Goal: Task Accomplishment & Management: Manage account settings

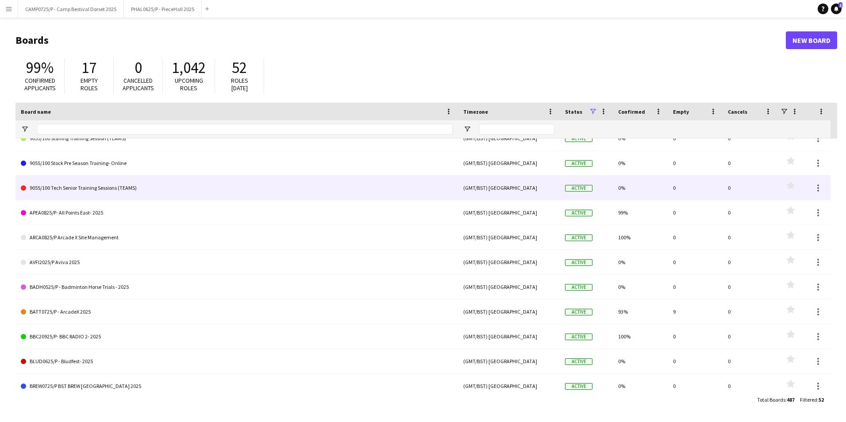
scroll to position [487, 0]
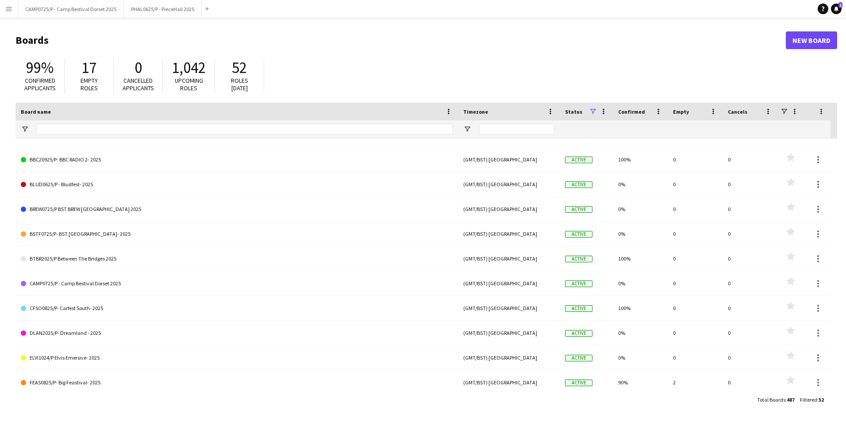
click at [10, 9] on app-icon "Menu" at bounding box center [8, 8] width 7 height 7
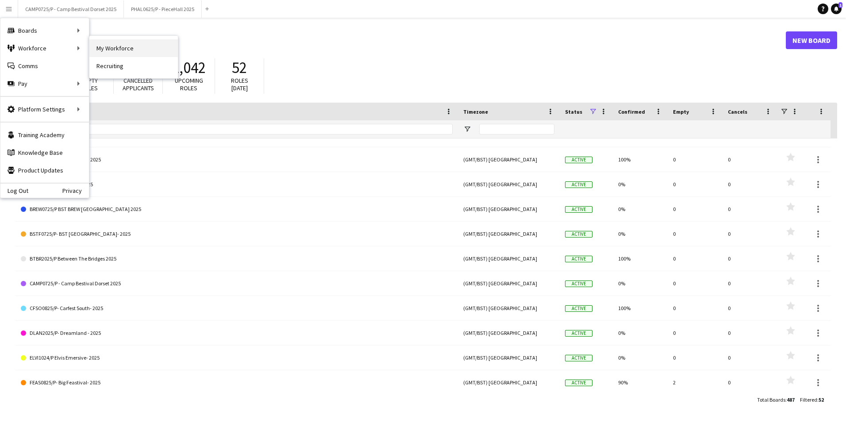
click at [119, 41] on link "My Workforce" at bounding box center [133, 48] width 89 height 18
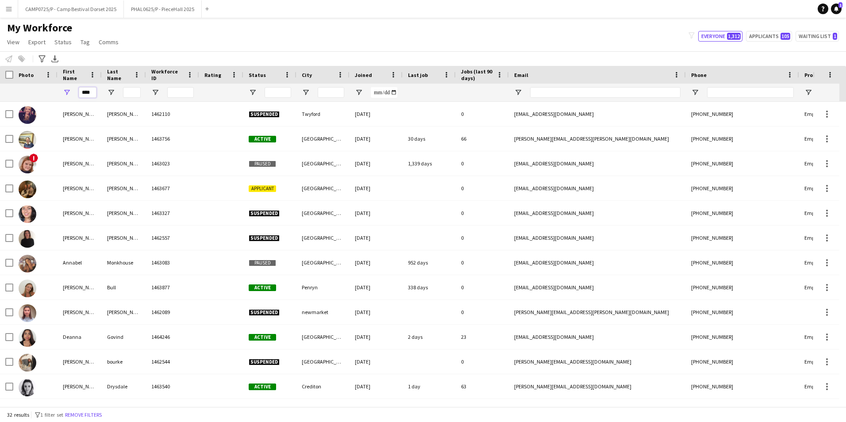
drag, startPoint x: 94, startPoint y: 91, endPoint x: 58, endPoint y: 89, distance: 35.4
click at [58, 89] on div "****" at bounding box center [80, 93] width 44 height 18
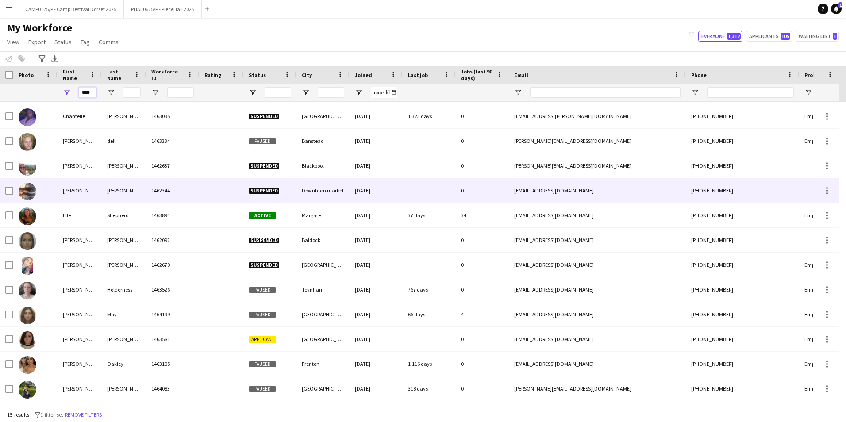
scroll to position [73, 0]
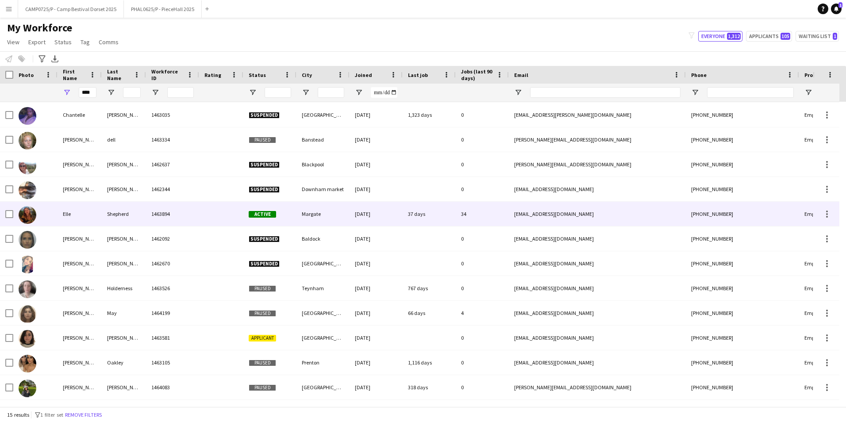
click at [82, 214] on div "Elle" at bounding box center [80, 214] width 44 height 24
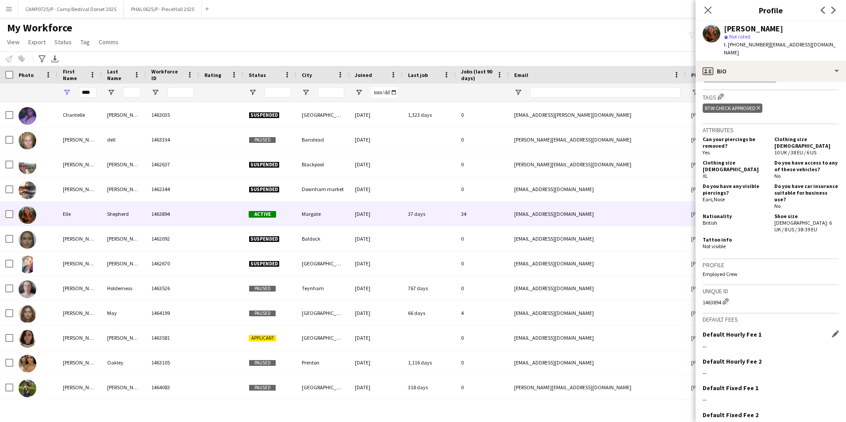
scroll to position [386, 0]
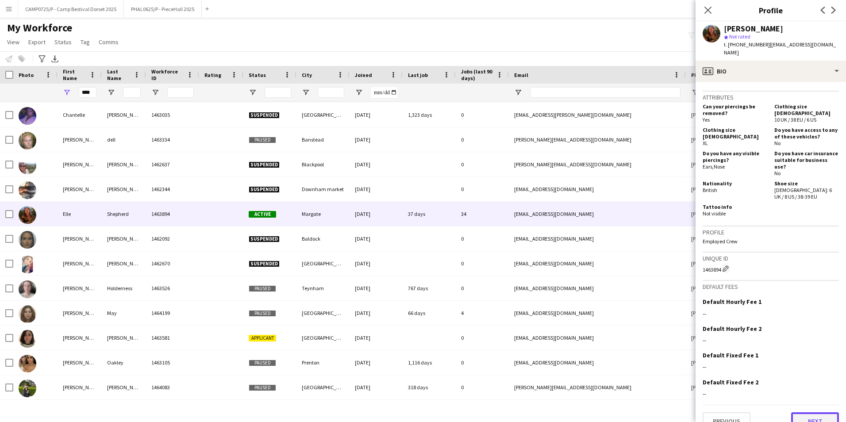
click at [809, 413] on button "Next" at bounding box center [815, 422] width 48 height 18
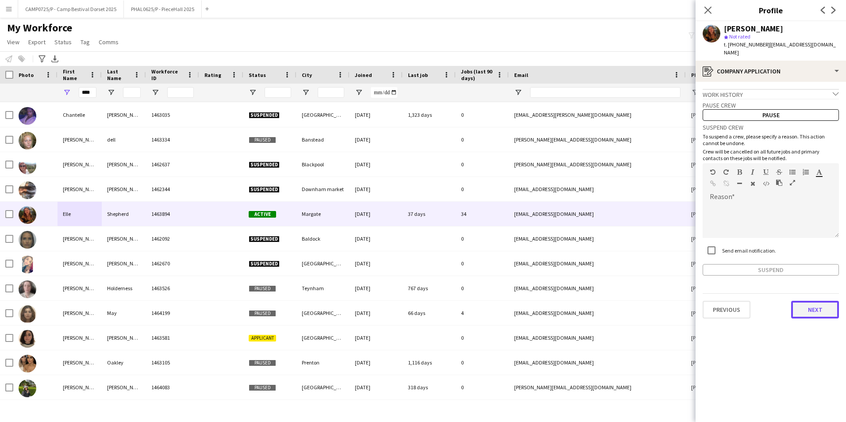
click at [812, 309] on button "Next" at bounding box center [815, 310] width 48 height 18
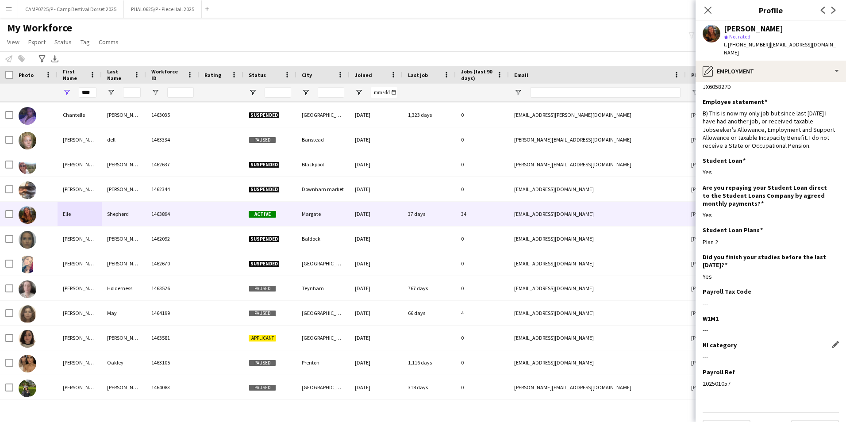
scroll to position [32, 0]
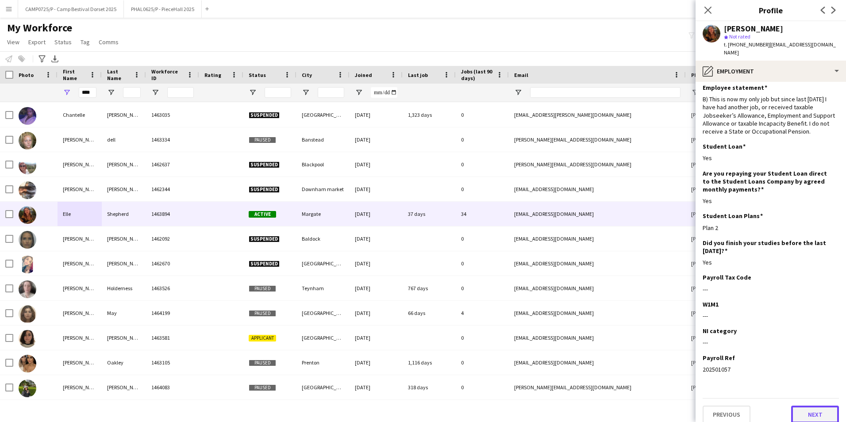
click at [821, 406] on button "Next" at bounding box center [815, 415] width 48 height 18
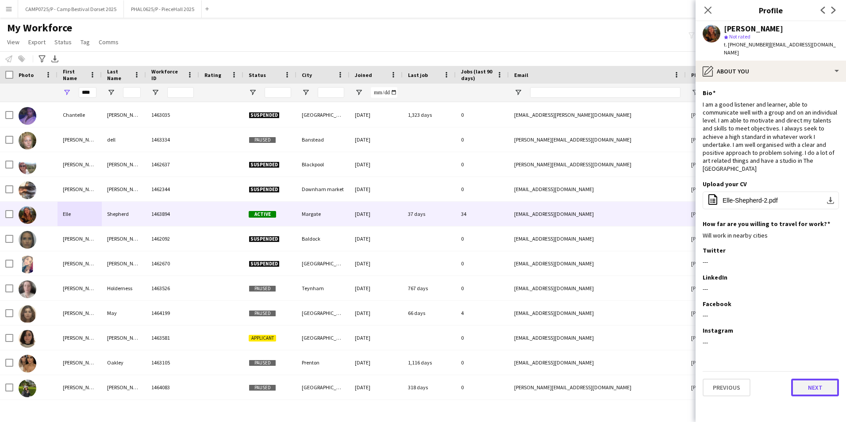
click at [812, 379] on button "Next" at bounding box center [815, 388] width 48 height 18
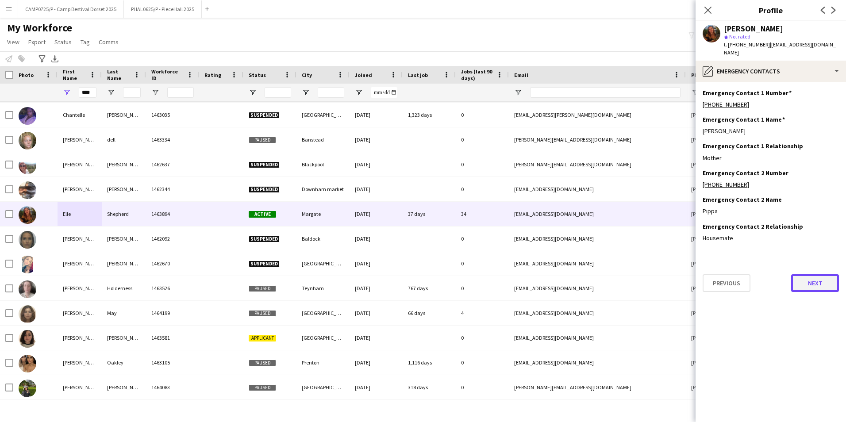
click at [812, 274] on button "Next" at bounding box center [815, 283] width 48 height 18
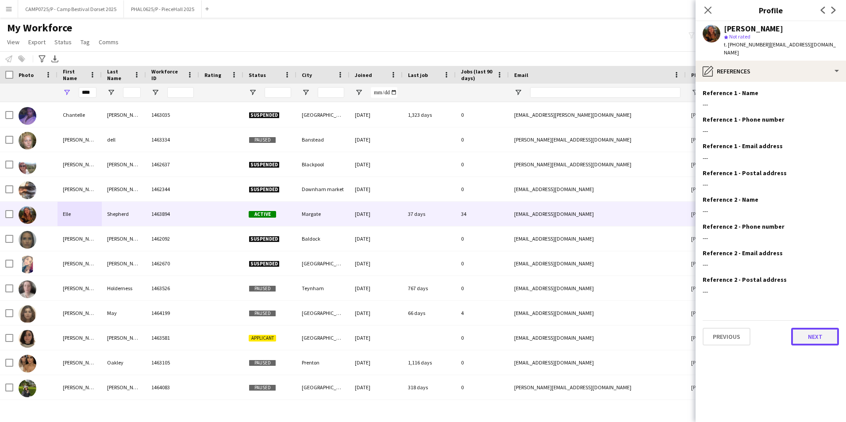
click at [819, 333] on button "Next" at bounding box center [815, 337] width 48 height 18
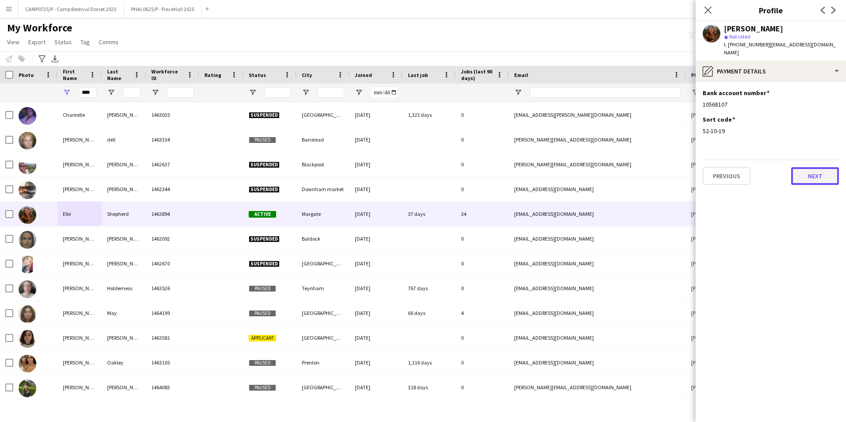
click at [819, 169] on button "Next" at bounding box center [815, 176] width 48 height 18
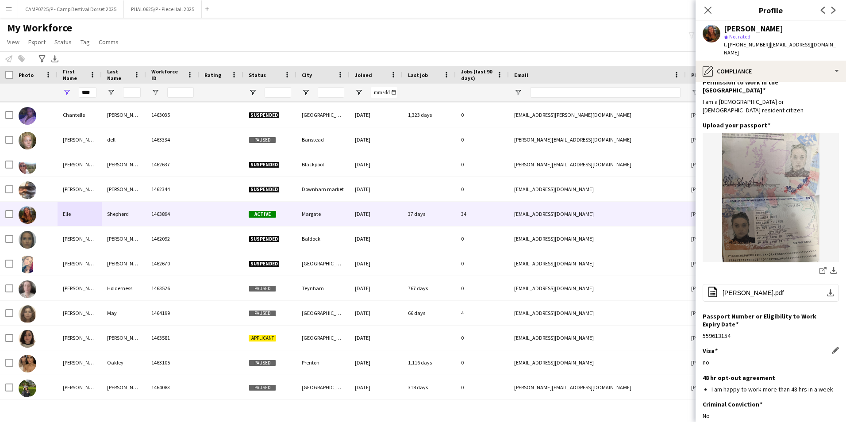
scroll to position [68, 0]
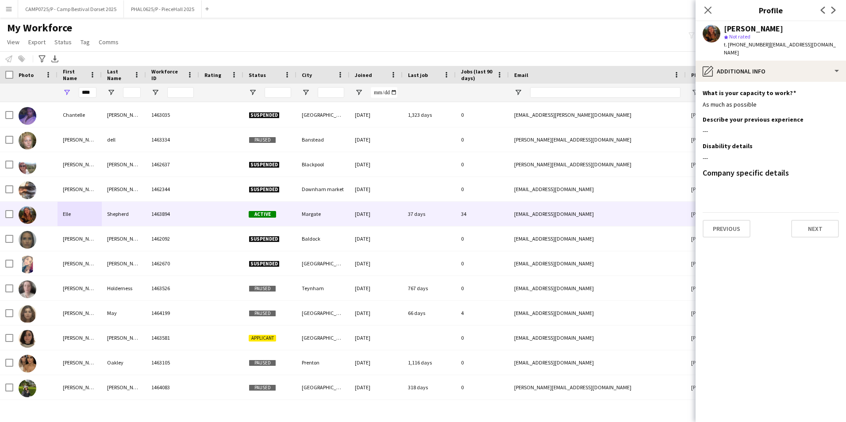
scroll to position [0, 0]
click at [817, 224] on button "Next" at bounding box center [815, 229] width 48 height 18
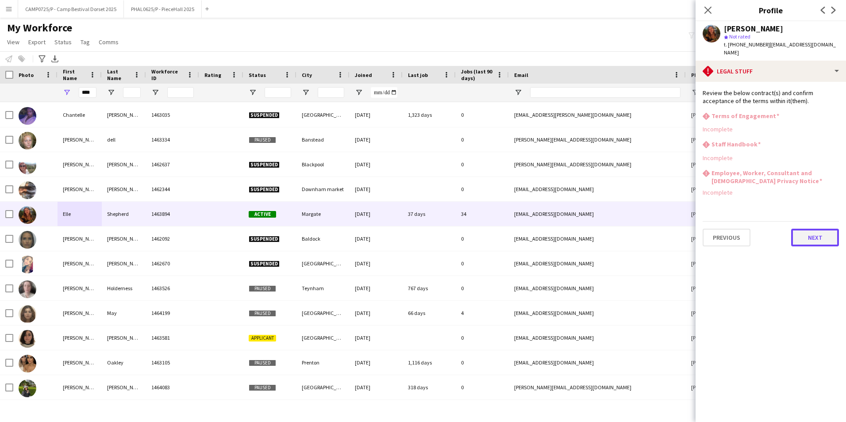
click at [816, 236] on button "Next" at bounding box center [815, 238] width 48 height 18
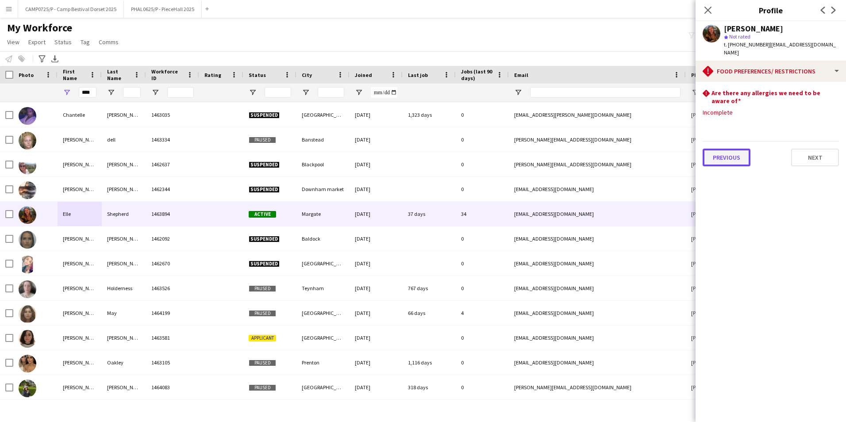
click at [727, 149] on button "Previous" at bounding box center [727, 158] width 48 height 18
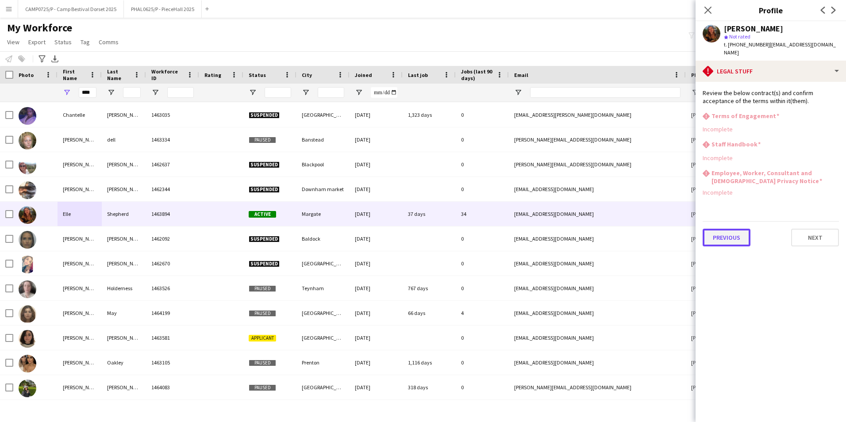
click at [734, 232] on button "Previous" at bounding box center [727, 238] width 48 height 18
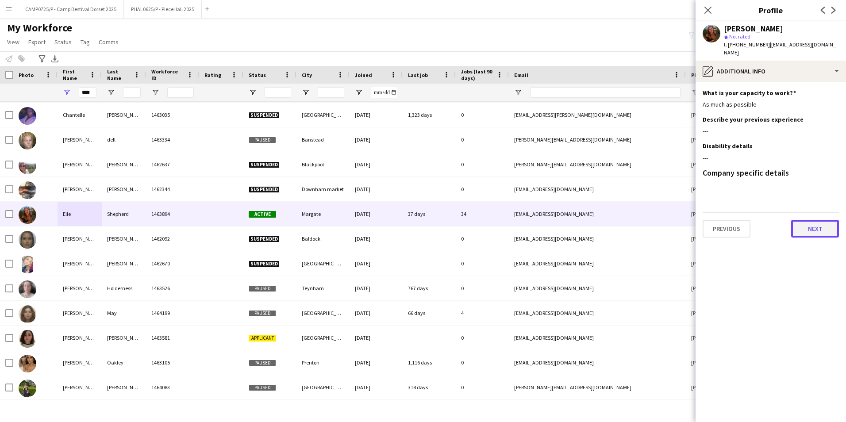
click at [817, 223] on button "Next" at bounding box center [815, 229] width 48 height 18
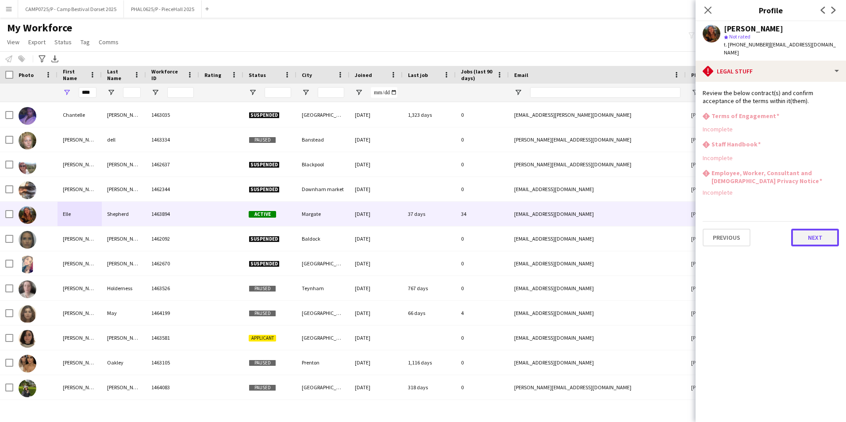
click at [817, 229] on button "Next" at bounding box center [815, 238] width 48 height 18
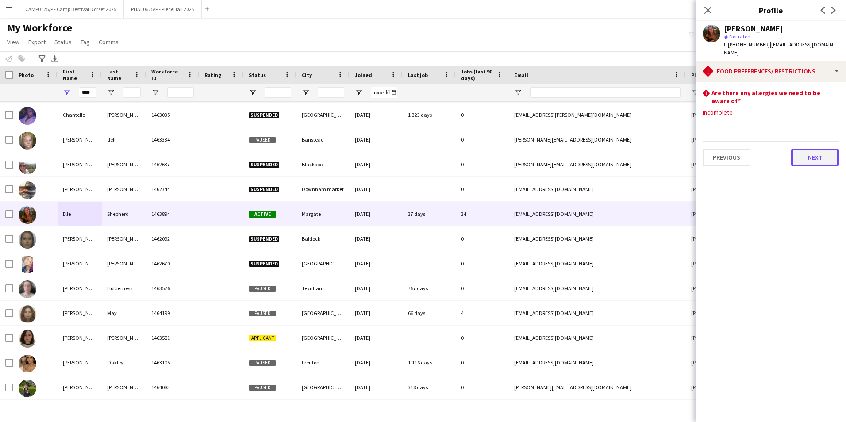
click at [820, 149] on button "Next" at bounding box center [815, 158] width 48 height 18
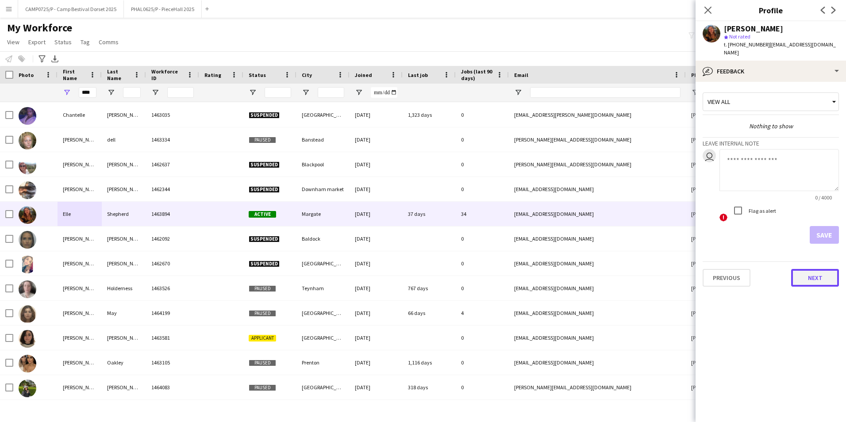
click at [810, 278] on button "Next" at bounding box center [815, 278] width 48 height 18
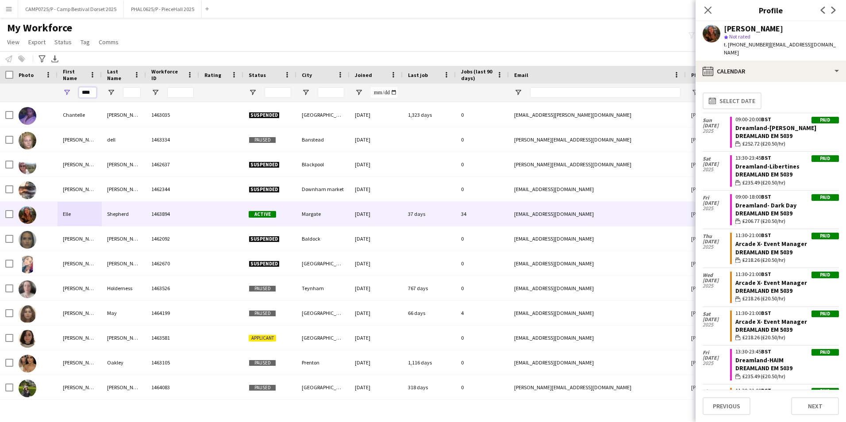
drag, startPoint x: 94, startPoint y: 91, endPoint x: 53, endPoint y: 92, distance: 41.6
click at [53, 92] on div "****" at bounding box center [473, 93] width 946 height 18
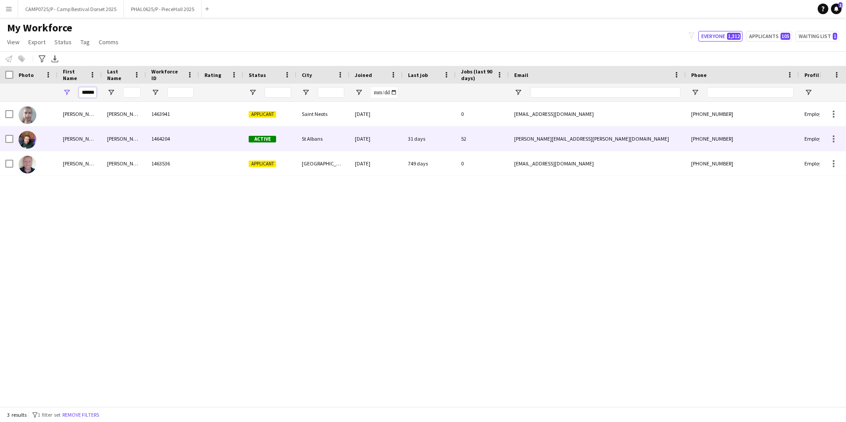
type input "******"
click at [123, 141] on div "[PERSON_NAME]" at bounding box center [124, 139] width 44 height 24
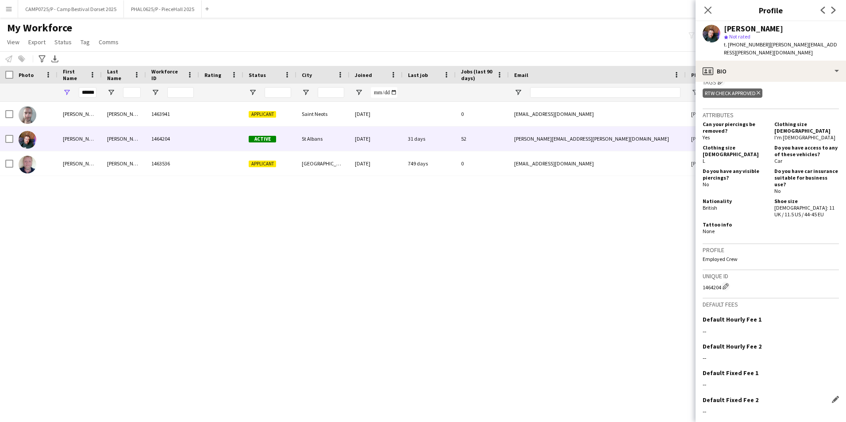
scroll to position [382, 0]
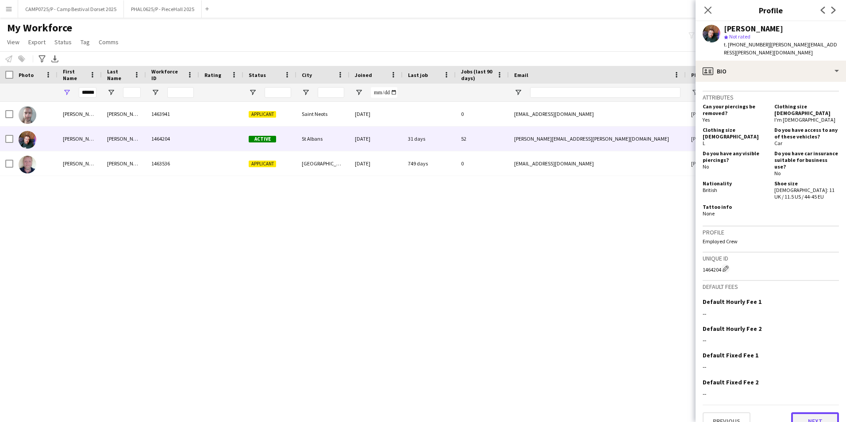
click at [810, 413] on button "Next" at bounding box center [815, 422] width 48 height 18
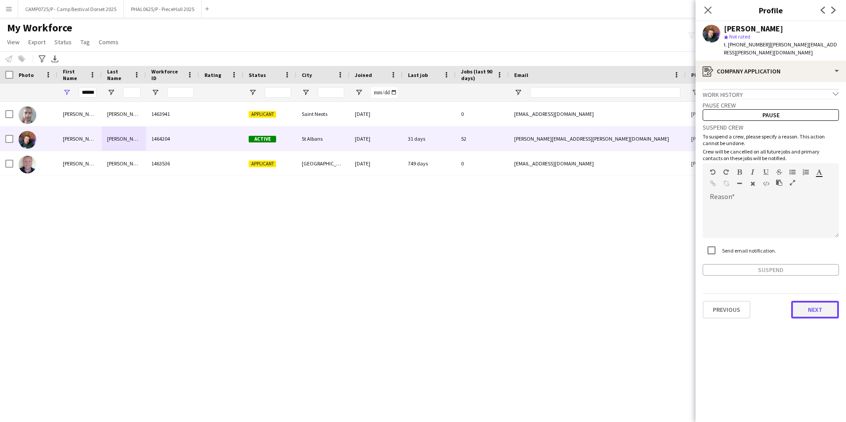
click at [819, 301] on button "Next" at bounding box center [815, 310] width 48 height 18
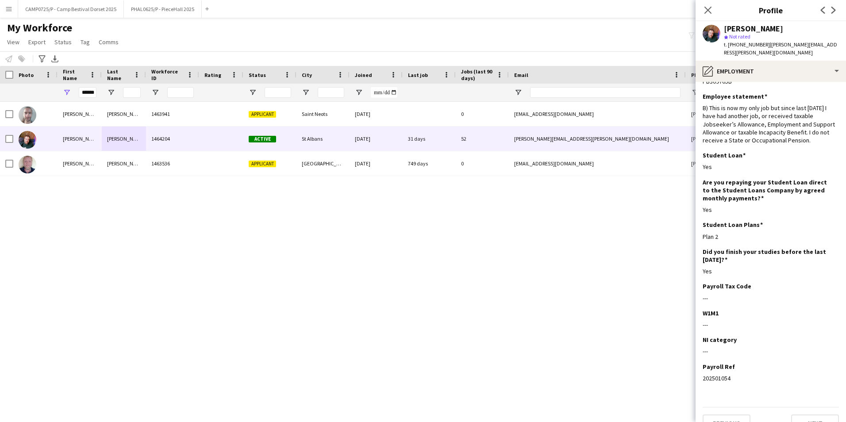
scroll to position [32, 0]
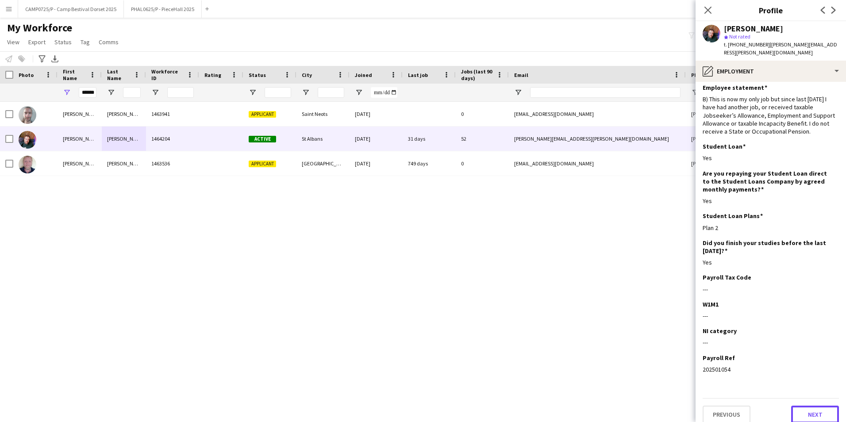
click at [818, 410] on button "Next" at bounding box center [815, 415] width 48 height 18
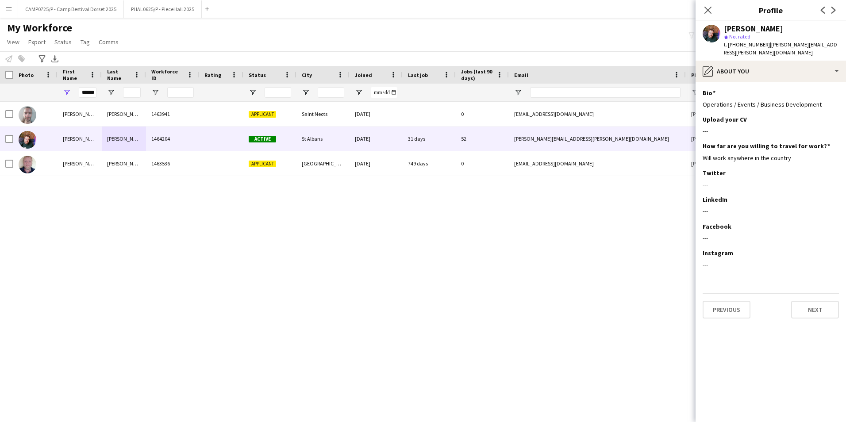
scroll to position [0, 0]
click at [810, 302] on button "Next" at bounding box center [815, 310] width 48 height 18
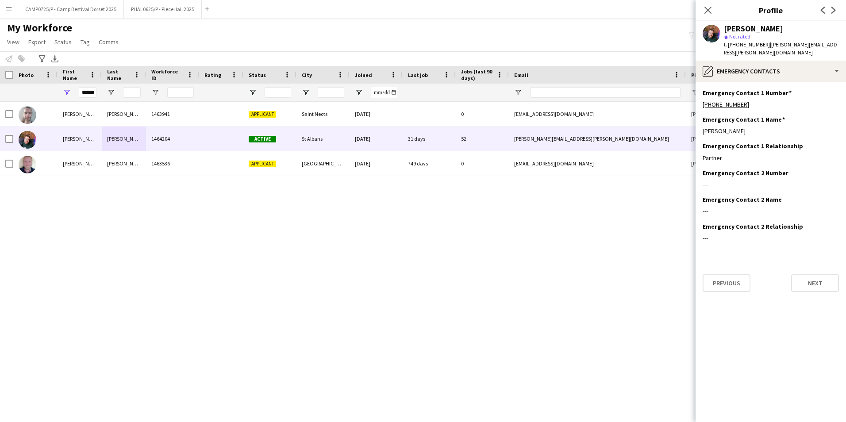
click at [805, 267] on div "Previous Next" at bounding box center [771, 279] width 136 height 25
click at [809, 278] on button "Next" at bounding box center [815, 283] width 48 height 18
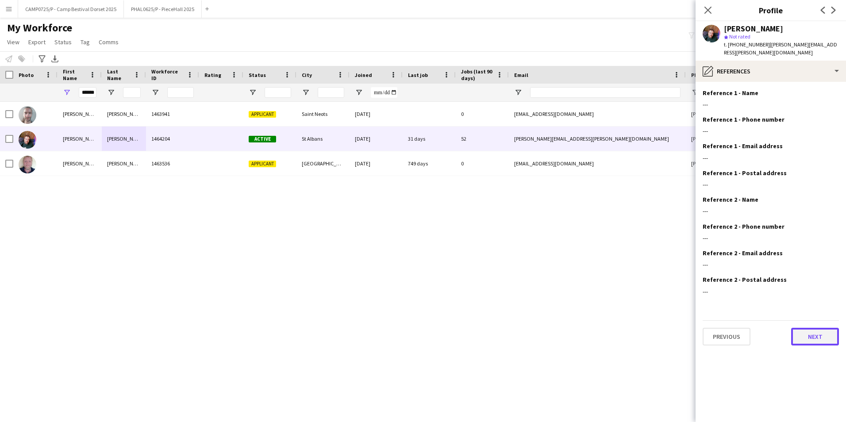
click at [823, 336] on button "Next" at bounding box center [815, 337] width 48 height 18
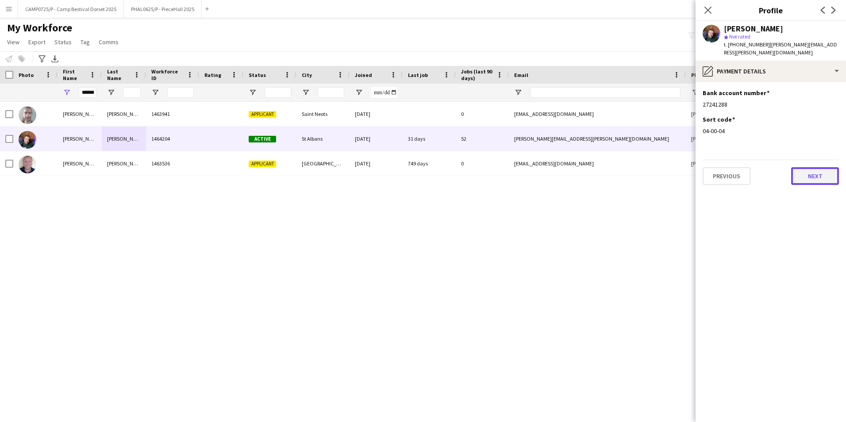
click at [808, 167] on button "Next" at bounding box center [815, 176] width 48 height 18
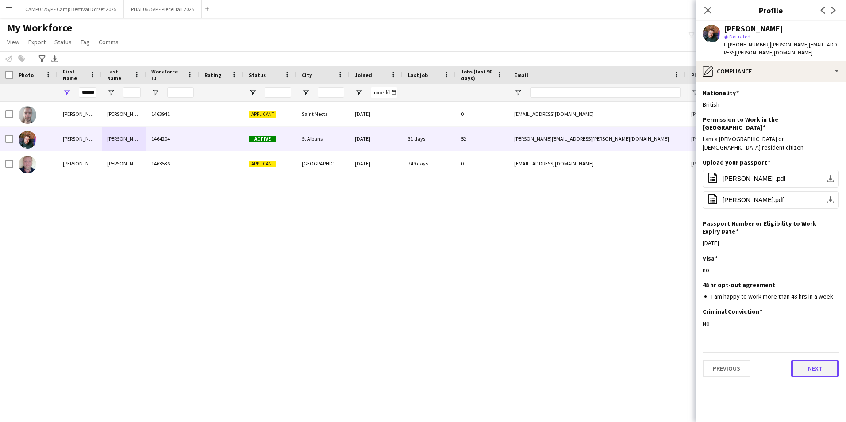
click at [817, 360] on button "Next" at bounding box center [815, 369] width 48 height 18
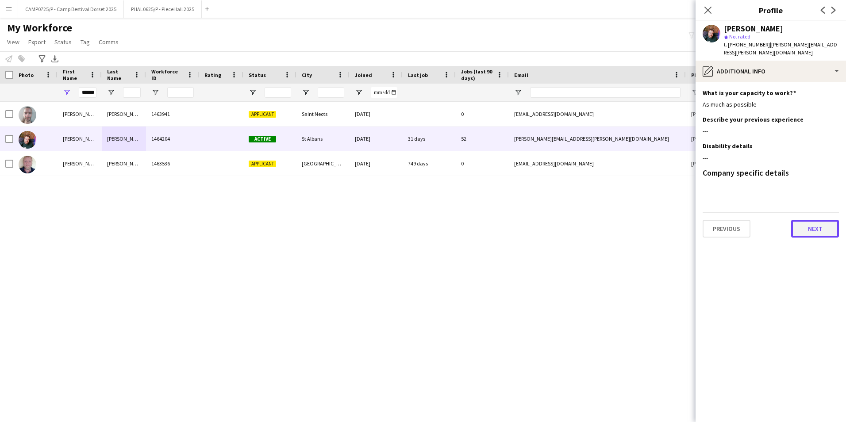
click at [810, 220] on button "Next" at bounding box center [815, 229] width 48 height 18
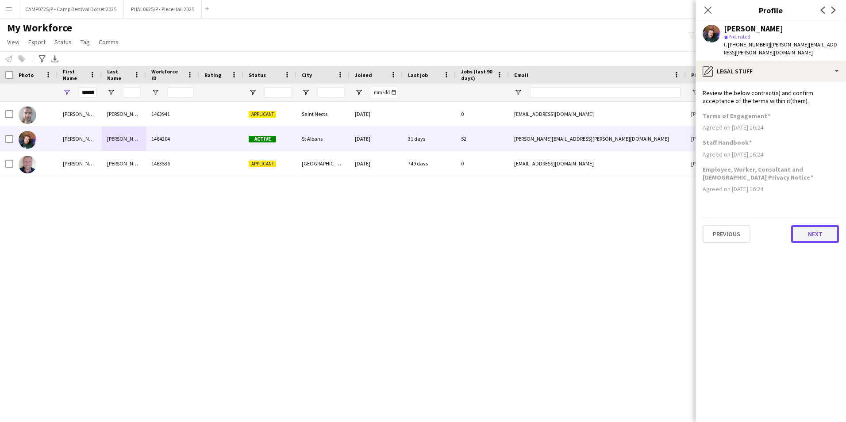
click at [810, 230] on button "Next" at bounding box center [815, 234] width 48 height 18
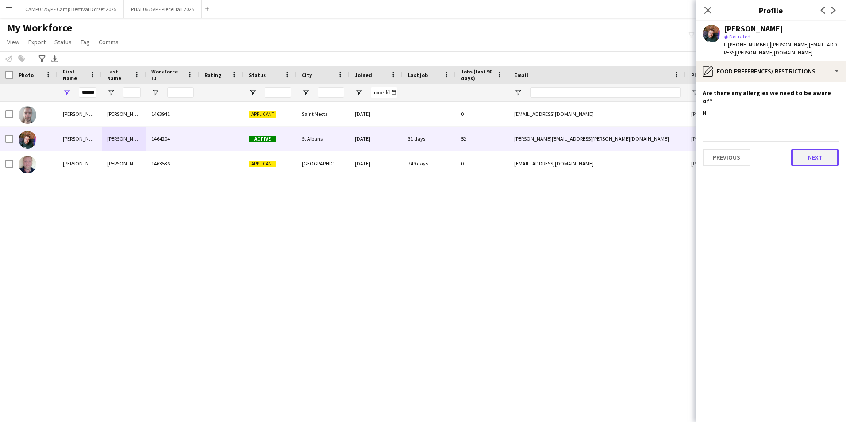
click at [817, 149] on button "Next" at bounding box center [815, 158] width 48 height 18
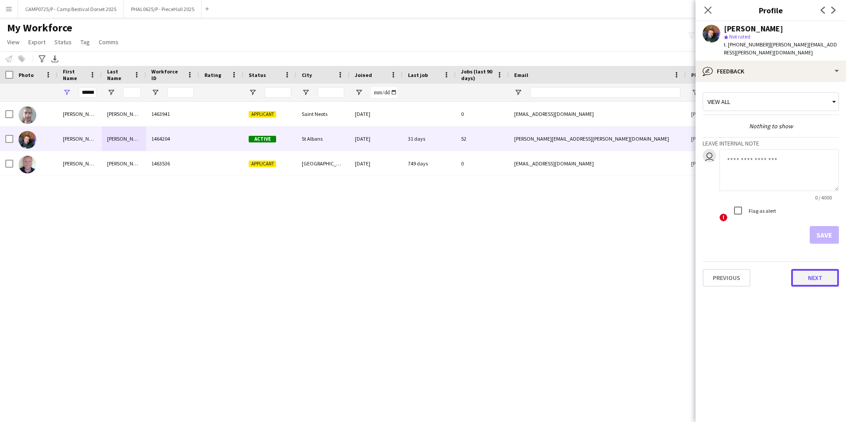
click at [819, 270] on button "Next" at bounding box center [815, 278] width 48 height 18
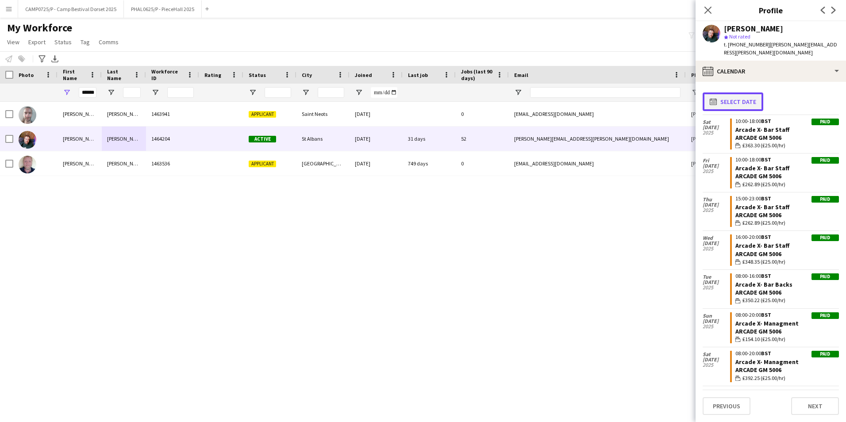
click at [717, 98] on app-icon "calendar-full" at bounding box center [715, 101] width 11 height 7
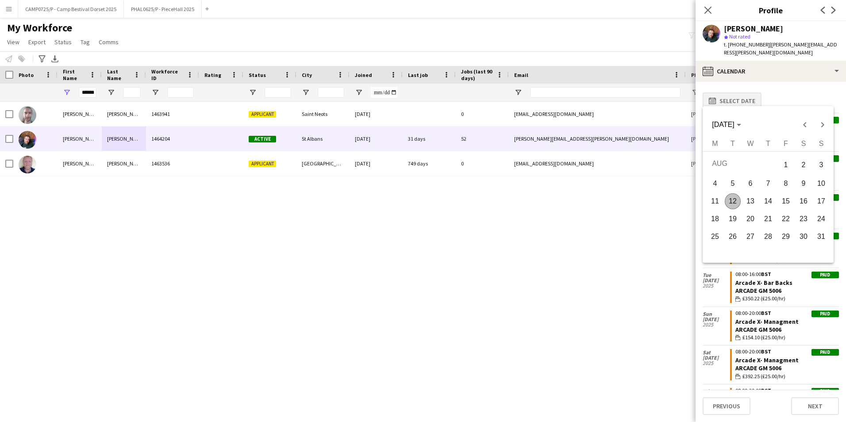
click at [717, 94] on div at bounding box center [423, 211] width 846 height 422
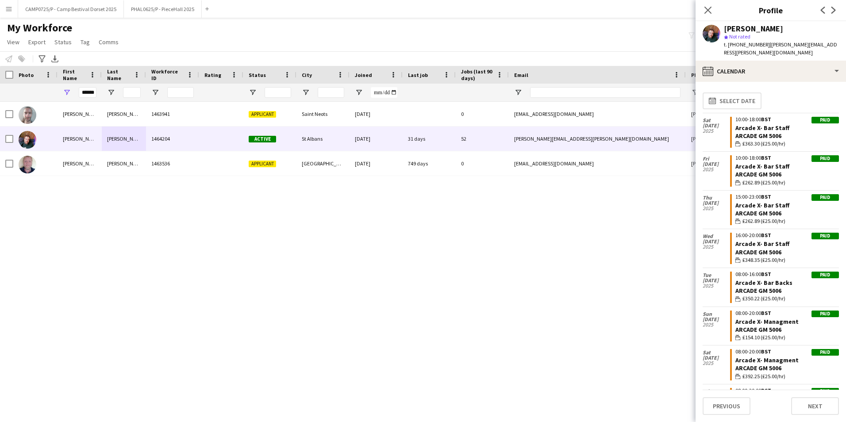
click at [497, 281] on div "[PERSON_NAME] 1463941 Applicant Saint Neots [DATE] 0 [EMAIL_ADDRESS][DOMAIN_NAM…" at bounding box center [410, 251] width 820 height 298
